Goal: Task Accomplishment & Management: Use online tool/utility

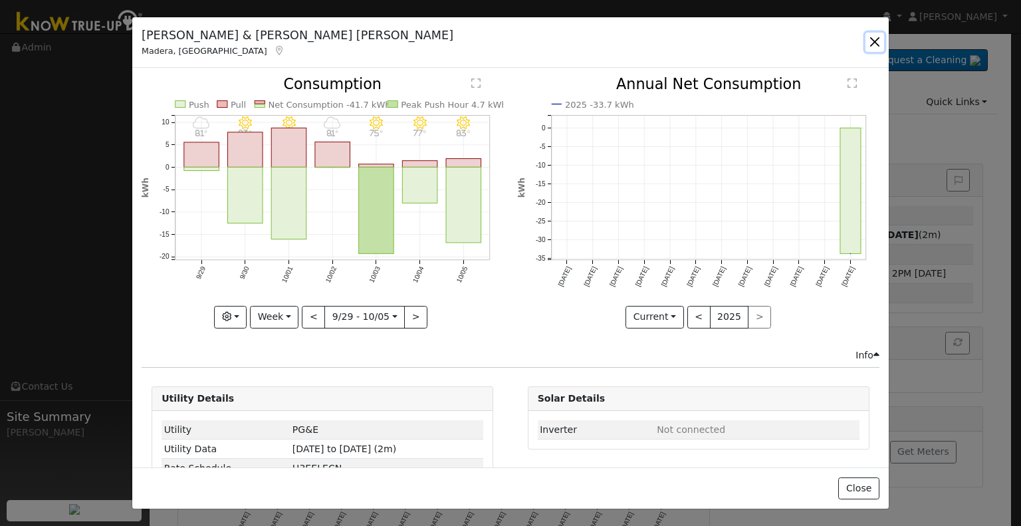
click at [871, 37] on button "button" at bounding box center [875, 42] width 19 height 19
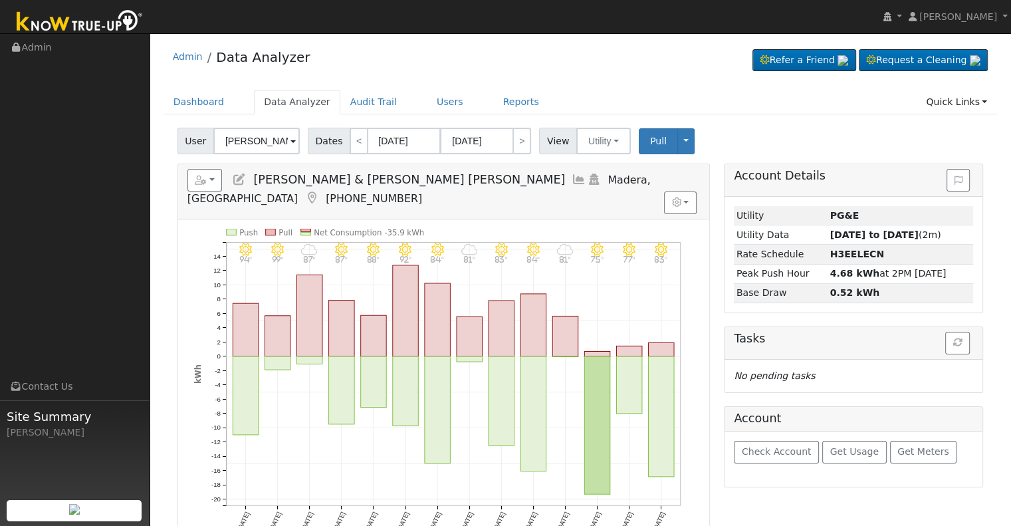
click at [218, 128] on div "[PERSON_NAME] & [PERSON_NAME] [PERSON_NAME]" at bounding box center [256, 141] width 86 height 27
click at [231, 135] on input "[PERSON_NAME] & [PERSON_NAME] [PERSON_NAME]" at bounding box center [256, 141] width 86 height 27
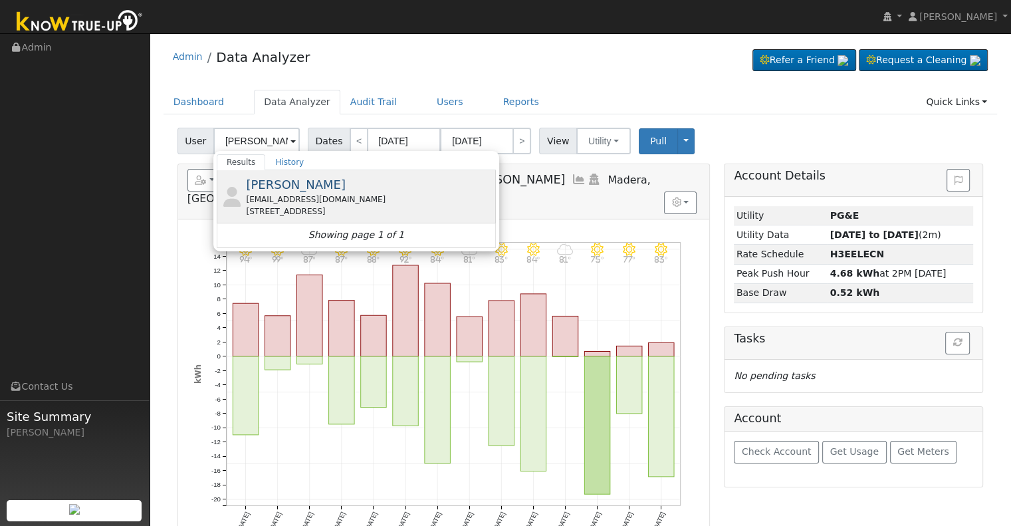
click at [310, 185] on div "[PERSON_NAME] [EMAIL_ADDRESS][DOMAIN_NAME] [STREET_ADDRESS]" at bounding box center [369, 196] width 247 height 42
type input "[PERSON_NAME]"
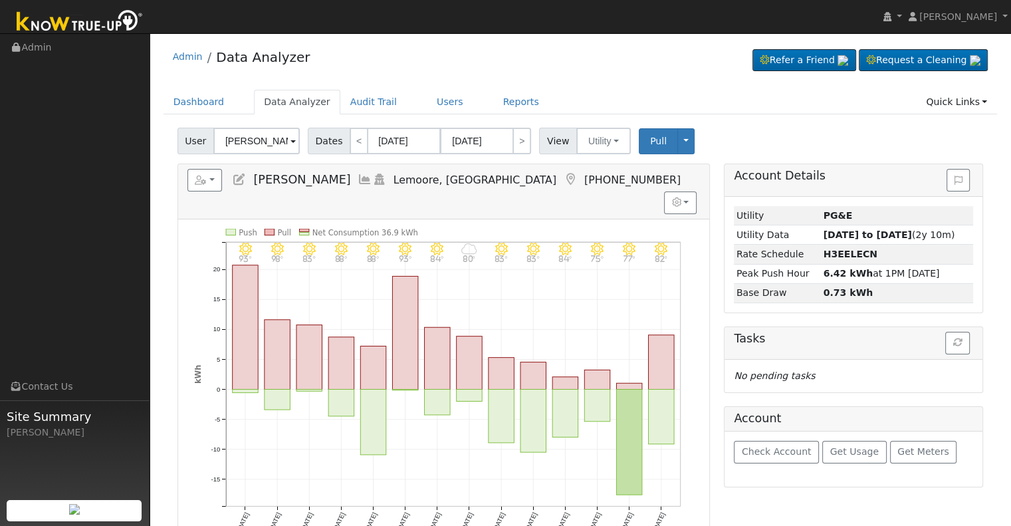
click at [358, 179] on icon at bounding box center [365, 179] width 15 height 12
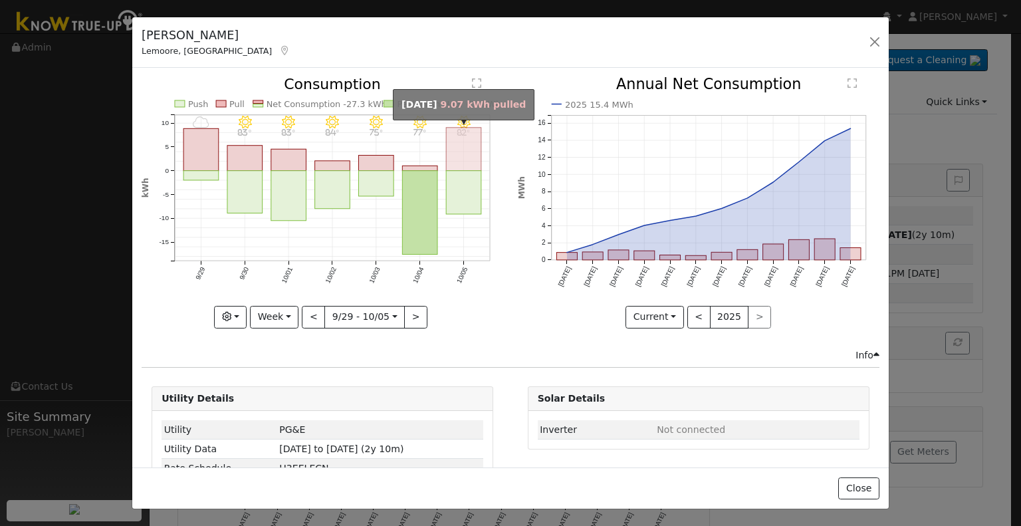
click at [452, 164] on rect "onclick=""" at bounding box center [464, 149] width 35 height 43
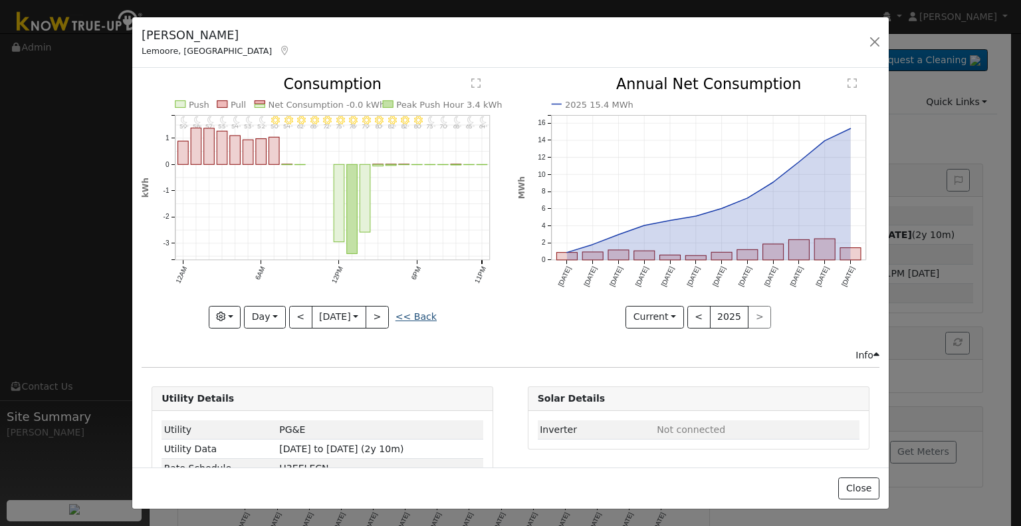
click at [409, 314] on link "<< Back" at bounding box center [416, 316] width 41 height 11
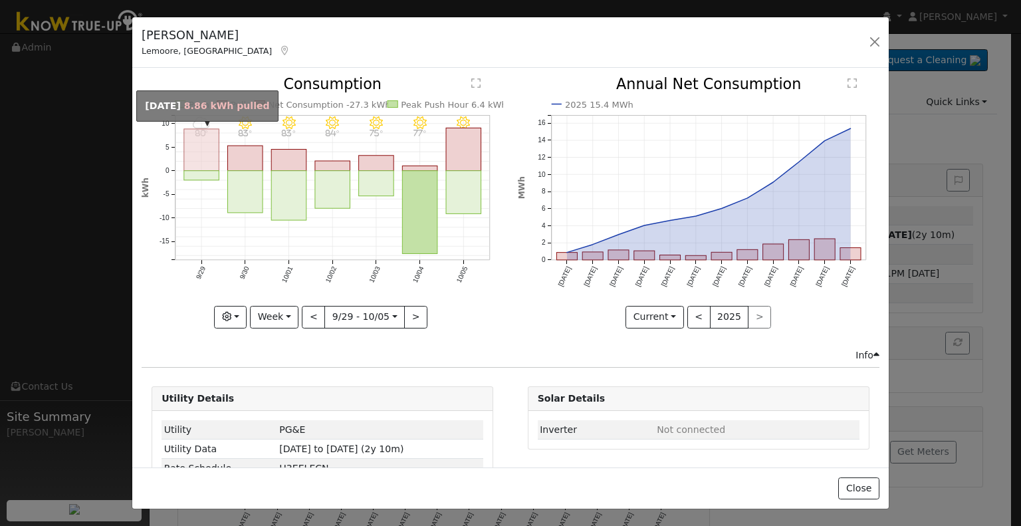
click at [197, 142] on rect "onclick=""" at bounding box center [201, 150] width 35 height 42
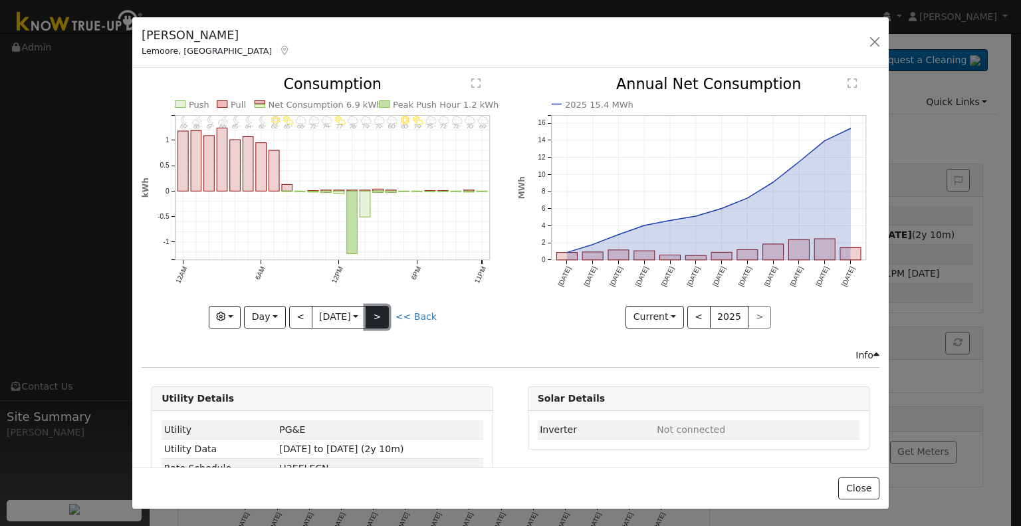
click at [378, 308] on button ">" at bounding box center [377, 317] width 23 height 23
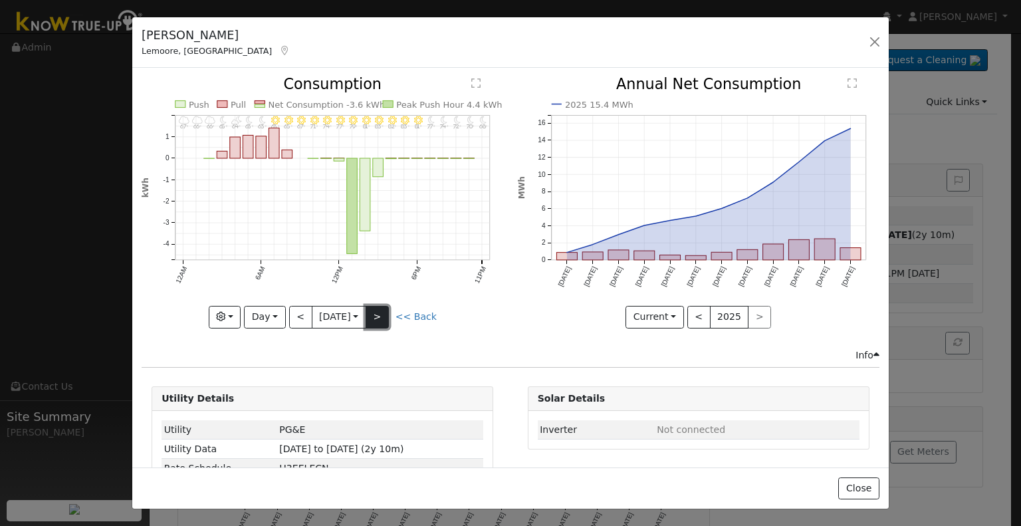
click at [378, 308] on button ">" at bounding box center [377, 317] width 23 height 23
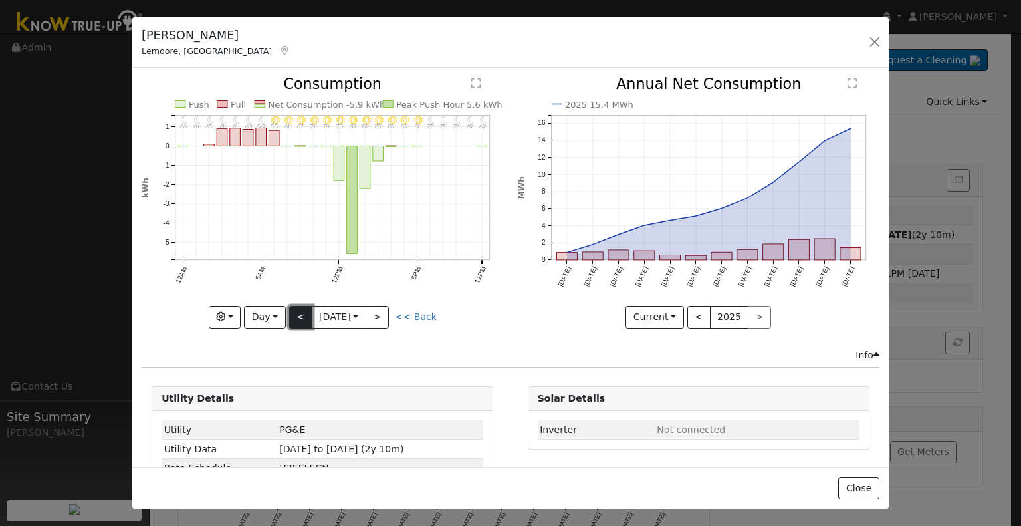
click at [289, 309] on button "<" at bounding box center [300, 317] width 23 height 23
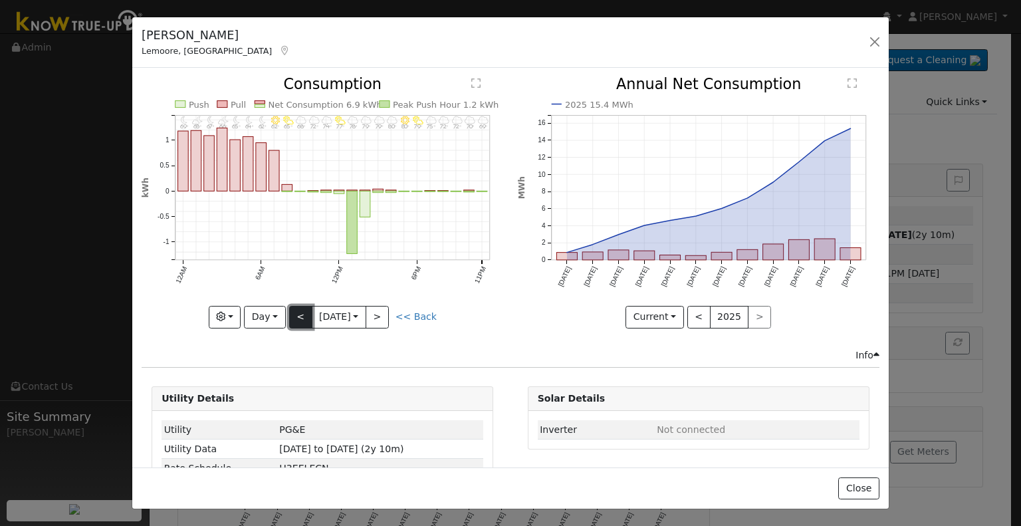
click at [290, 306] on button "<" at bounding box center [300, 317] width 23 height 23
type input "[DATE]"
